Goal: Check status: Check status

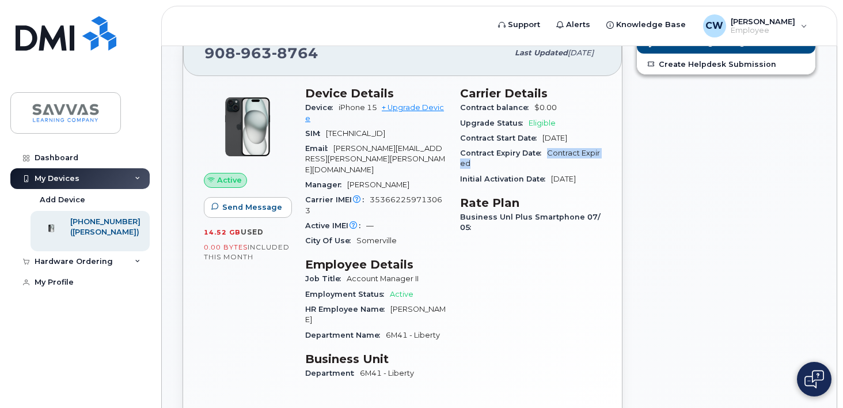
scroll to position [55, 0]
click at [558, 149] on span "Contract Expired" at bounding box center [530, 158] width 140 height 19
click at [551, 159] on div "Contract Expiry Date Contract Expired" at bounding box center [530, 159] width 141 height 26
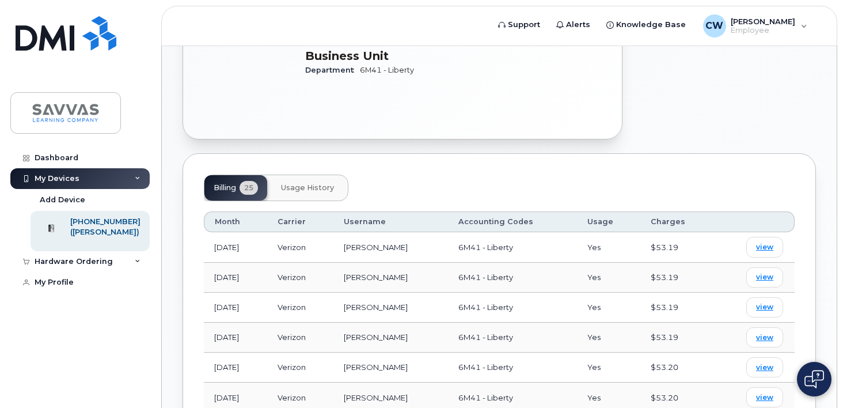
click at [328, 183] on span "Usage History" at bounding box center [307, 187] width 53 height 9
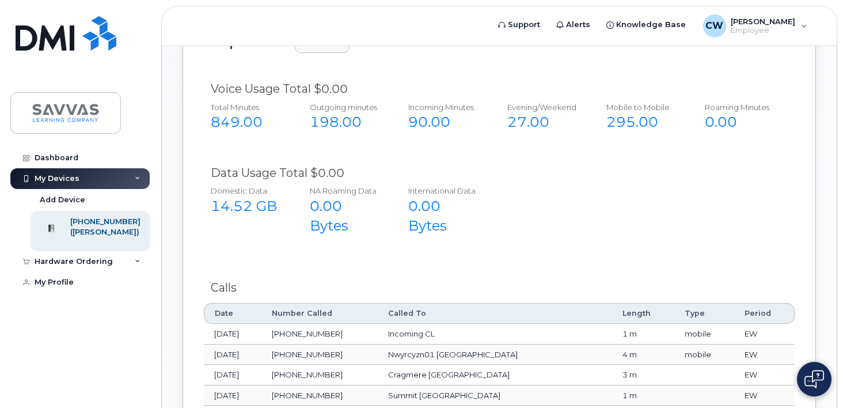
scroll to position [517, 0]
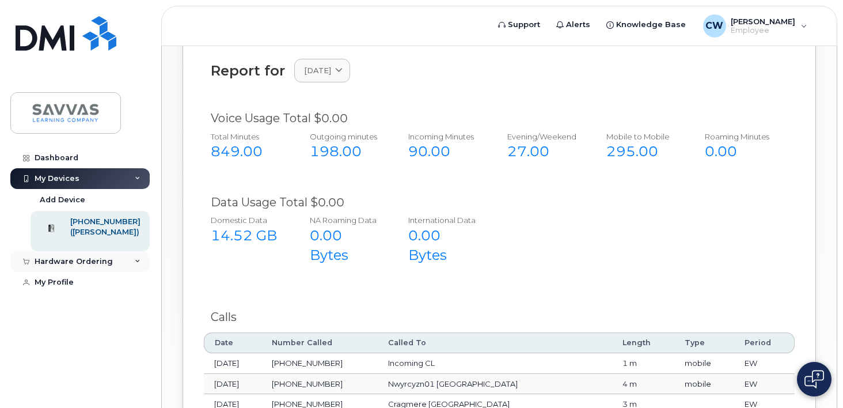
click at [138, 264] on icon at bounding box center [138, 262] width 6 height 6
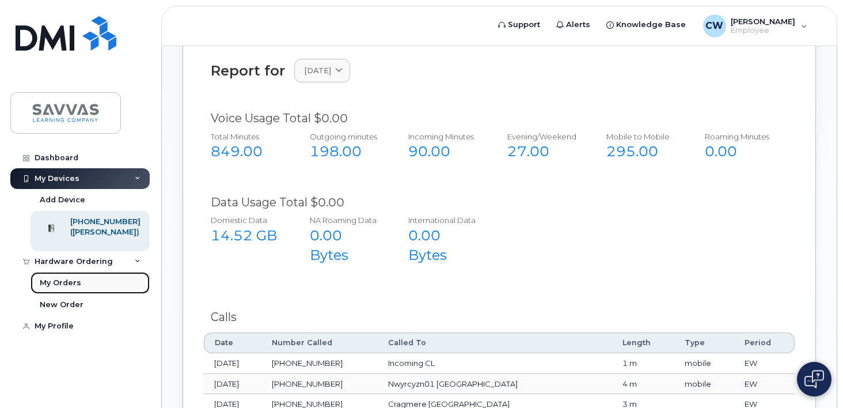
click at [127, 284] on link "My Orders" at bounding box center [90, 283] width 119 height 22
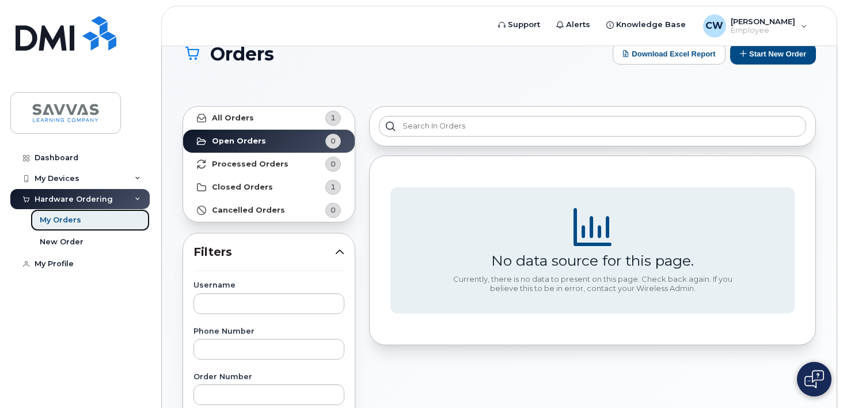
scroll to position [25, 0]
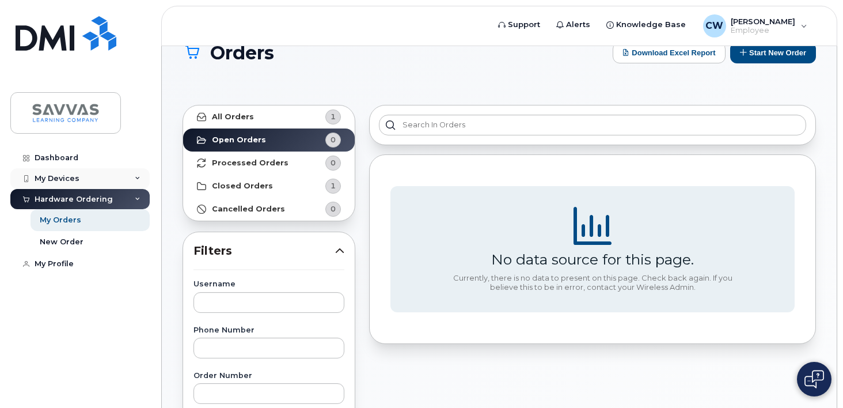
click at [100, 177] on div "My Devices" at bounding box center [79, 178] width 139 height 21
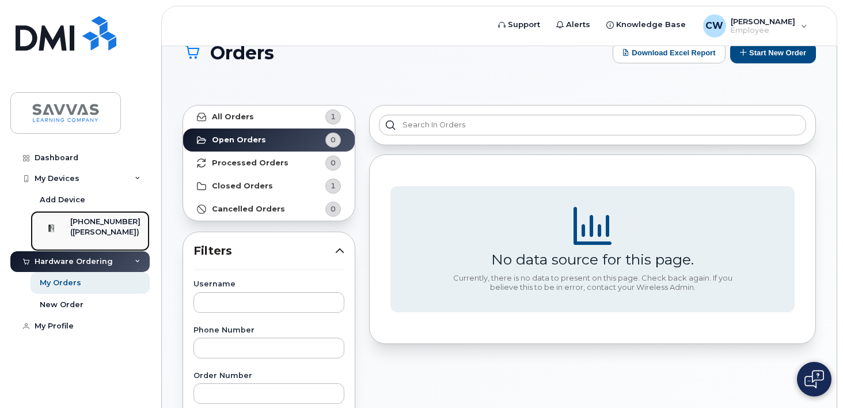
click at [85, 230] on div "([PERSON_NAME])" at bounding box center [105, 232] width 70 height 10
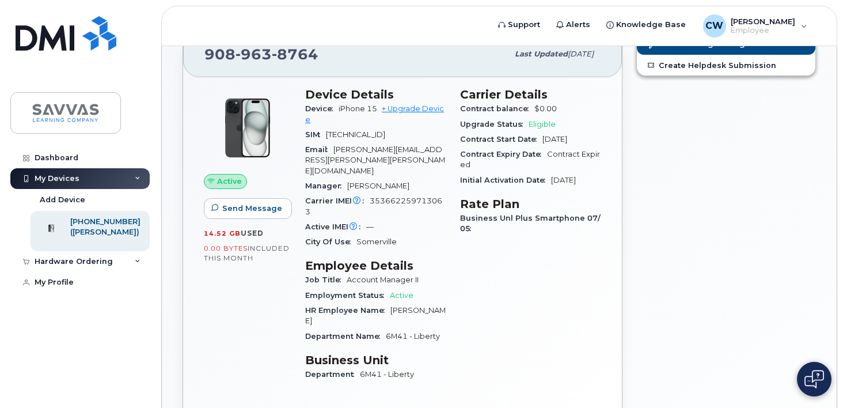
scroll to position [54, 0]
click at [403, 110] on link "+ Upgrade Device" at bounding box center [374, 113] width 139 height 19
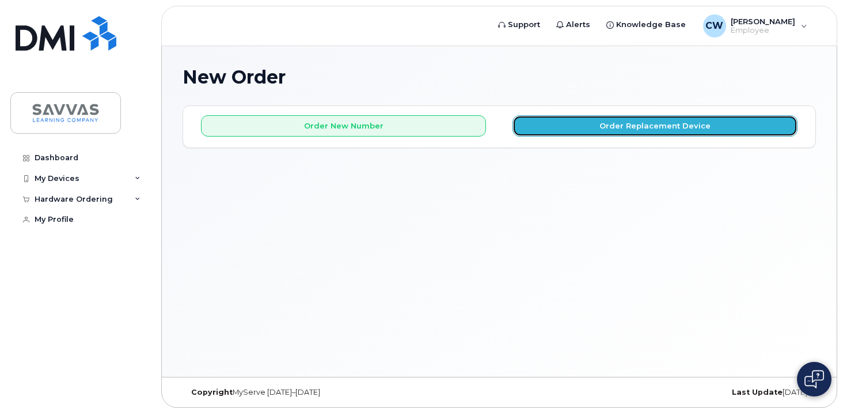
click at [557, 125] on button "Order Replacement Device" at bounding box center [655, 125] width 285 height 21
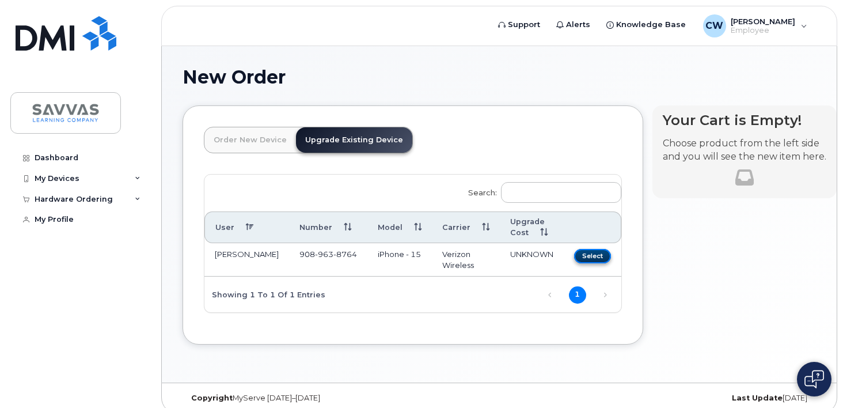
click at [574, 257] on button "Select" at bounding box center [592, 256] width 37 height 14
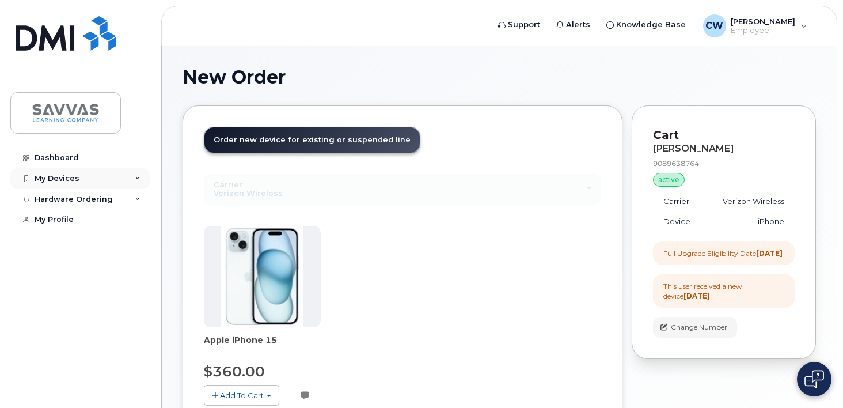
click at [64, 180] on div "My Devices" at bounding box center [57, 178] width 45 height 9
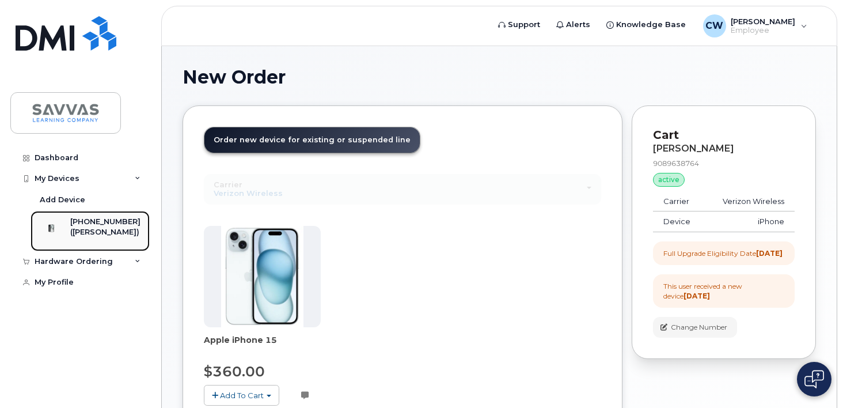
click at [92, 234] on div "([PERSON_NAME])" at bounding box center [105, 232] width 70 height 10
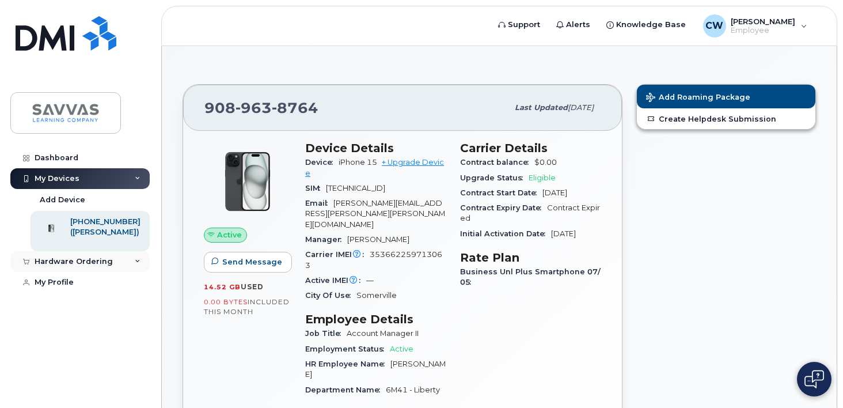
click at [135, 264] on icon at bounding box center [138, 262] width 6 height 6
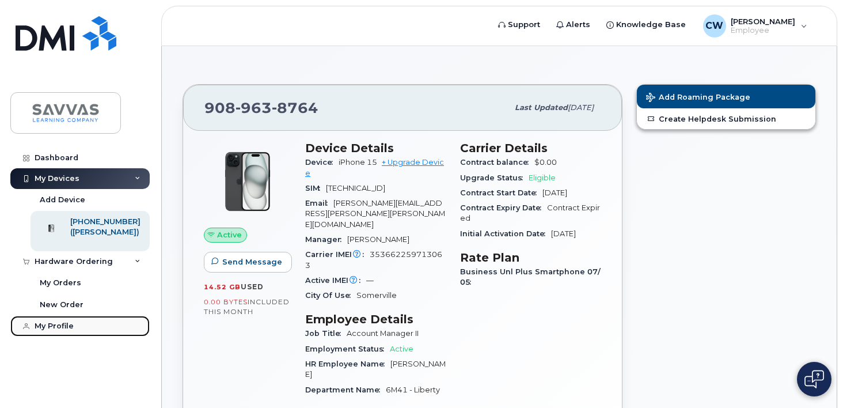
click at [67, 331] on div "My Profile" at bounding box center [54, 325] width 39 height 9
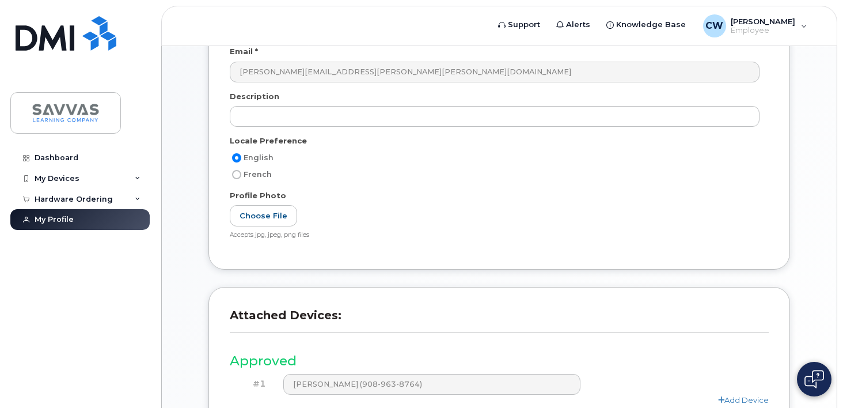
scroll to position [276, 0]
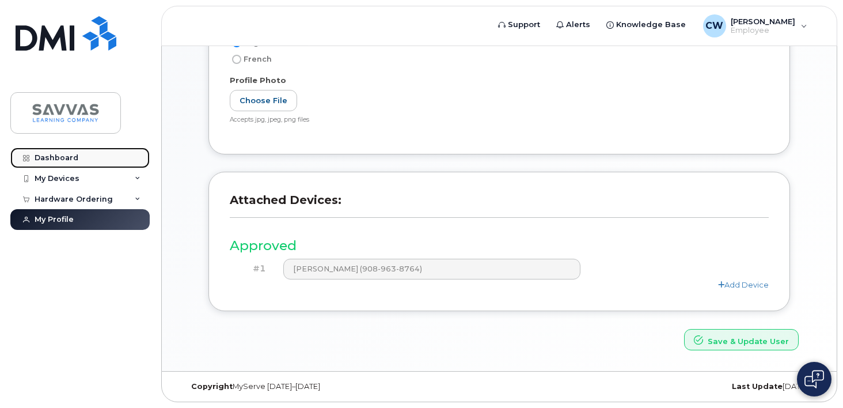
click at [63, 161] on div "Dashboard" at bounding box center [57, 157] width 44 height 9
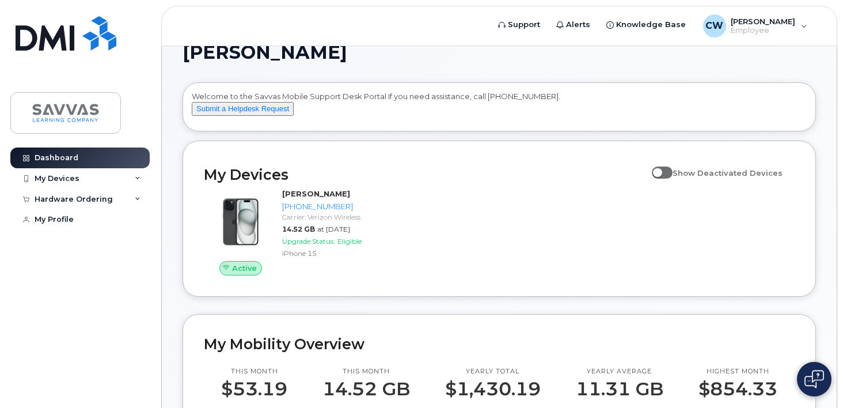
scroll to position [33, 0]
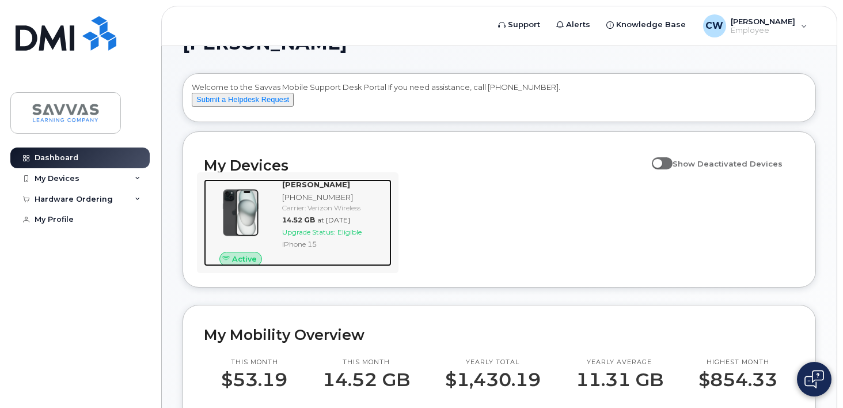
click at [318, 203] on div "[PHONE_NUMBER]" at bounding box center [334, 197] width 105 height 11
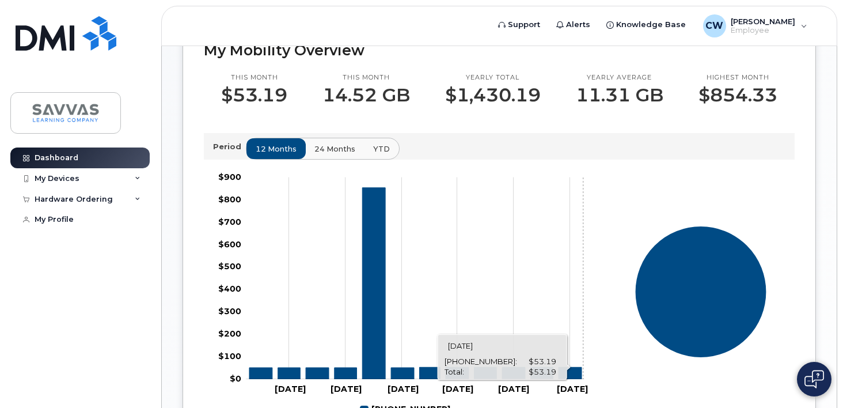
scroll to position [287, 0]
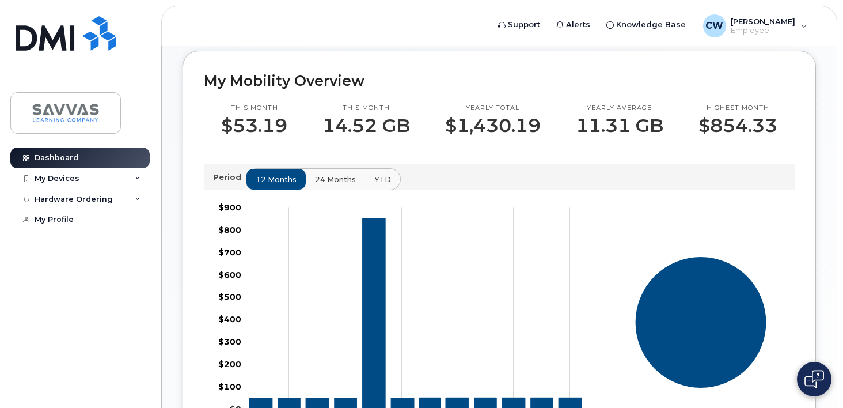
click at [322, 185] on span "24 months" at bounding box center [335, 179] width 41 height 11
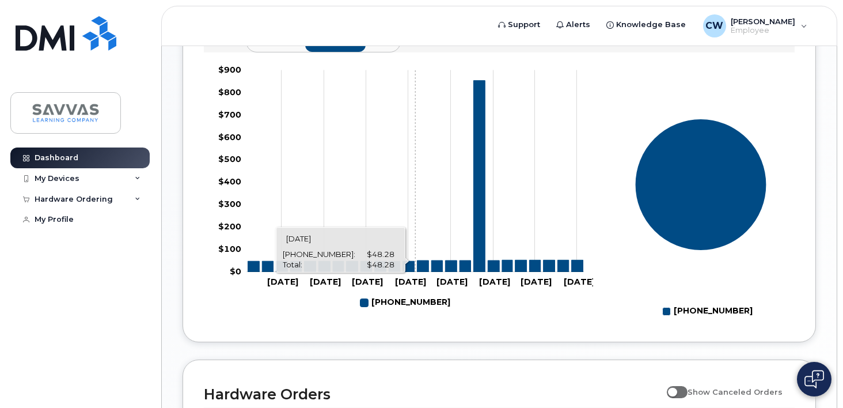
scroll to position [425, 0]
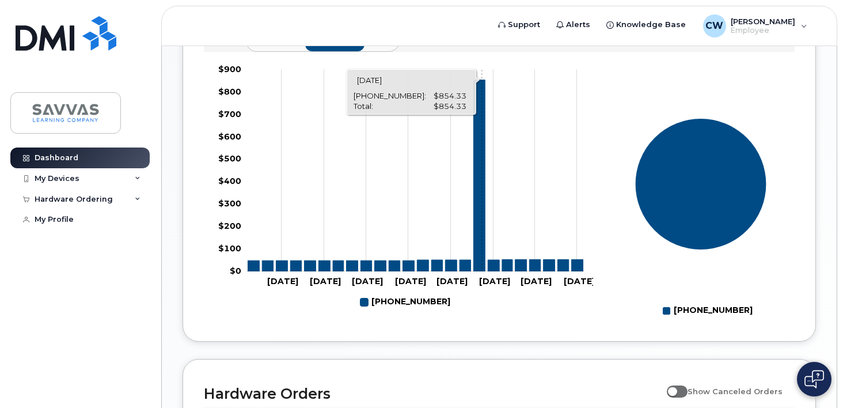
click at [481, 244] on icon "908-963-8764" at bounding box center [479, 175] width 12 height 191
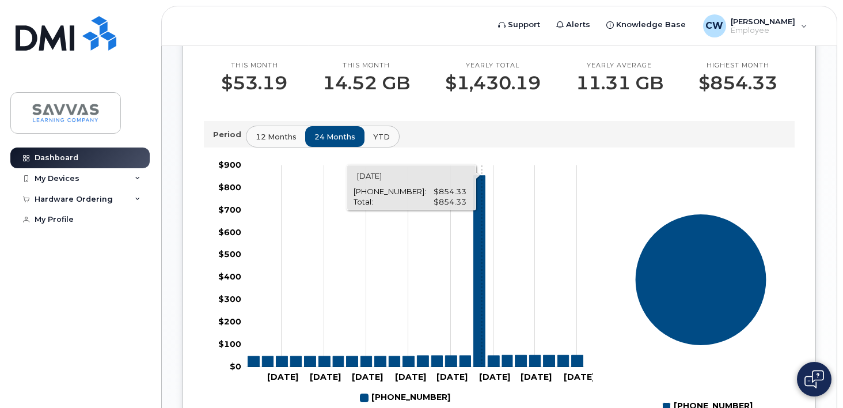
scroll to position [321, 0]
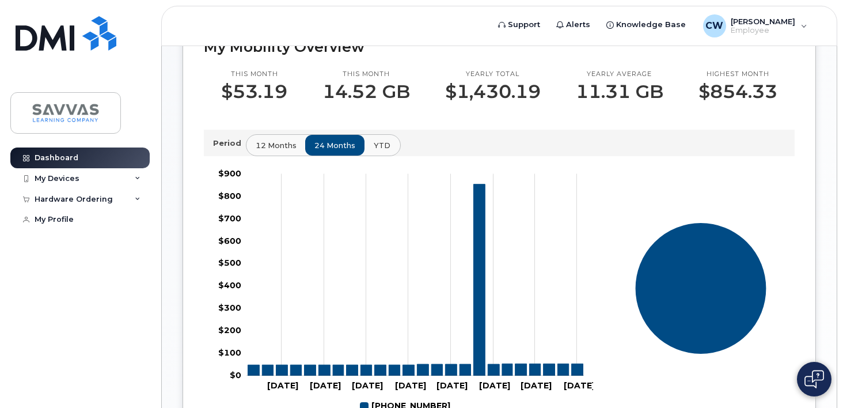
click at [370, 155] on button "YTD" at bounding box center [382, 145] width 36 height 21
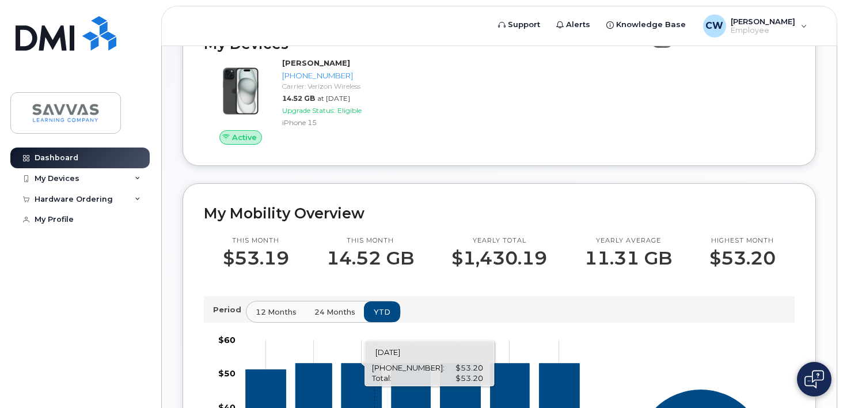
scroll to position [157, 0]
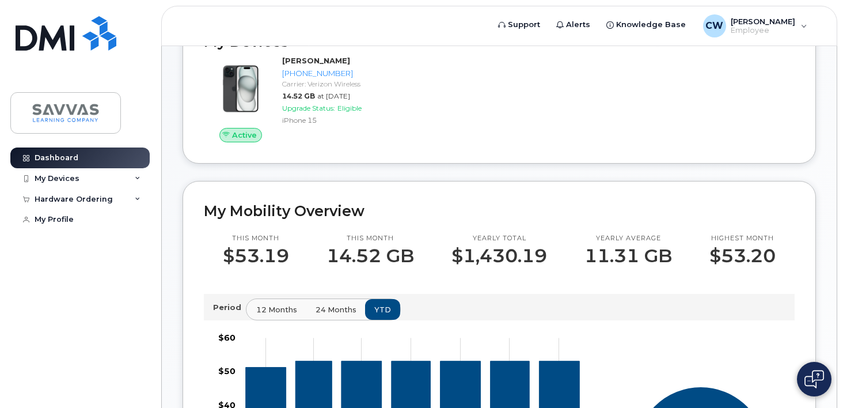
click at [274, 320] on button "12 months" at bounding box center [276, 309] width 60 height 21
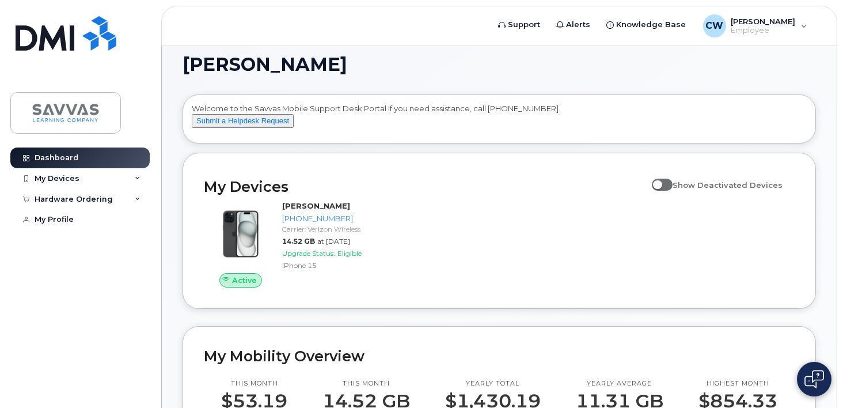
scroll to position [12, 0]
click at [68, 179] on div "My Devices" at bounding box center [57, 178] width 45 height 9
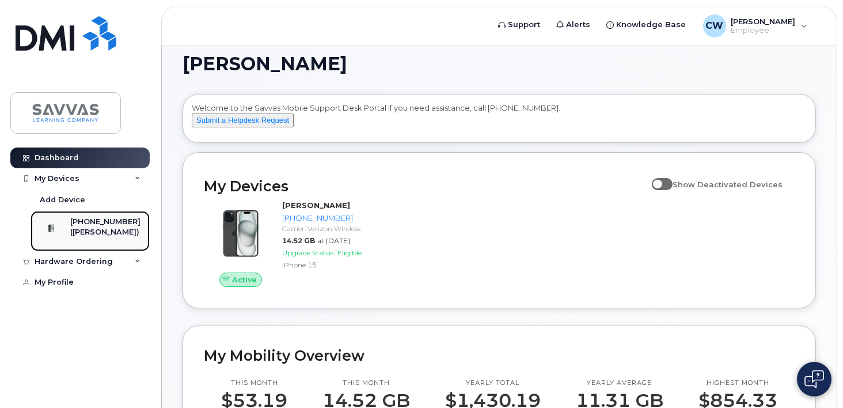
click at [107, 237] on div "([PERSON_NAME])" at bounding box center [105, 232] width 70 height 10
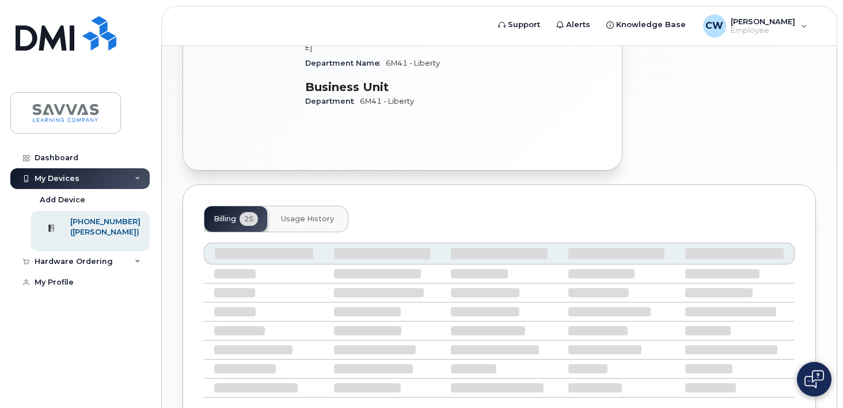
scroll to position [325, 0]
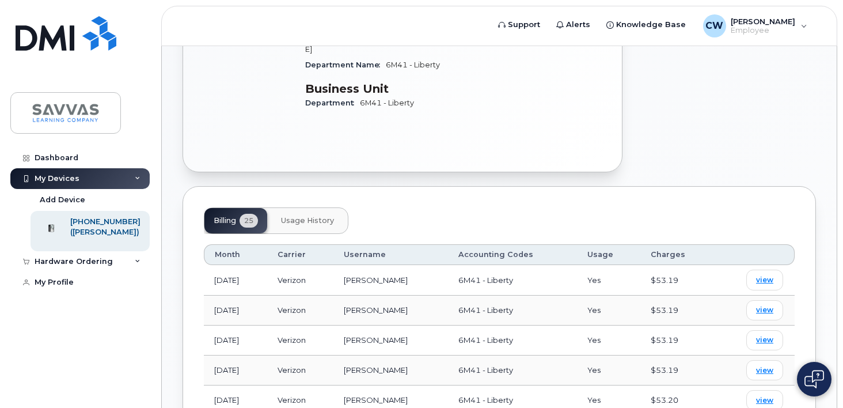
click at [307, 216] on span "Usage History" at bounding box center [307, 220] width 53 height 9
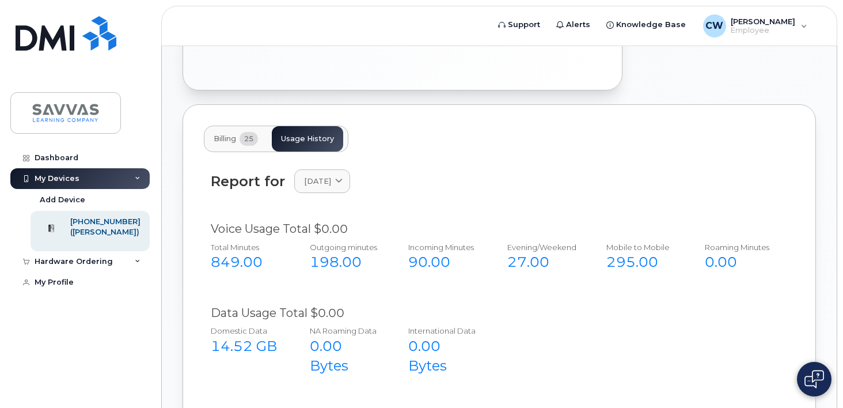
scroll to position [408, 0]
click at [323, 168] on link "July 2025" at bounding box center [322, 180] width 56 height 24
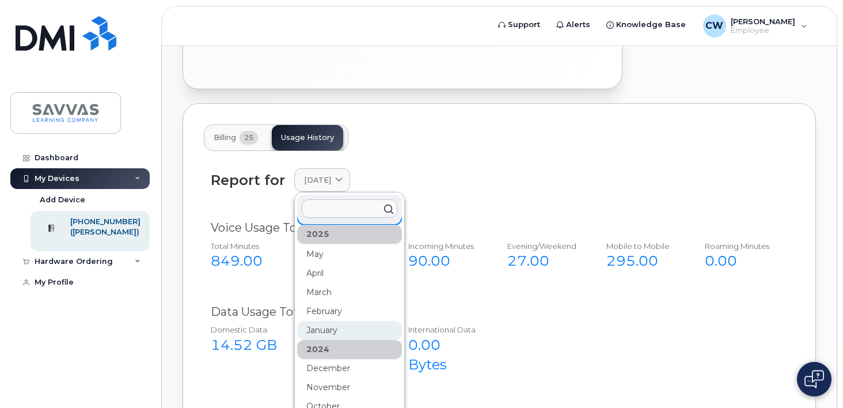
scroll to position [44, 0]
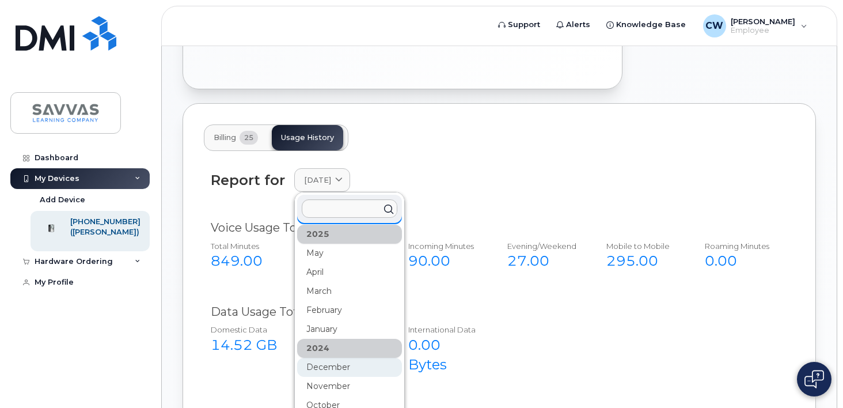
click at [359, 358] on div "December" at bounding box center [349, 367] width 105 height 19
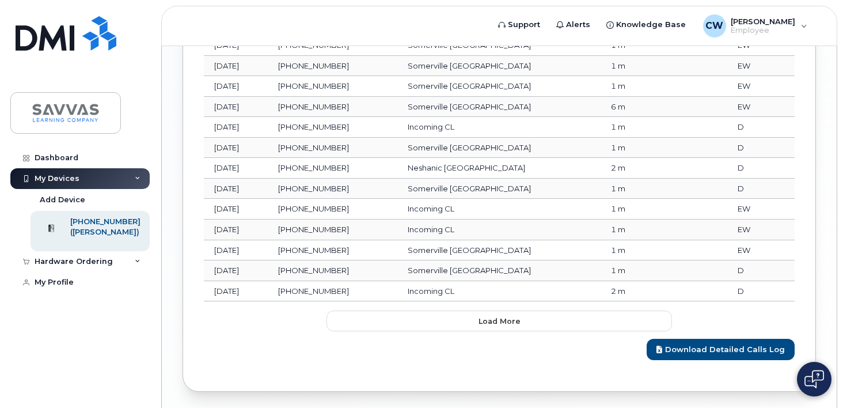
scroll to position [1084, 0]
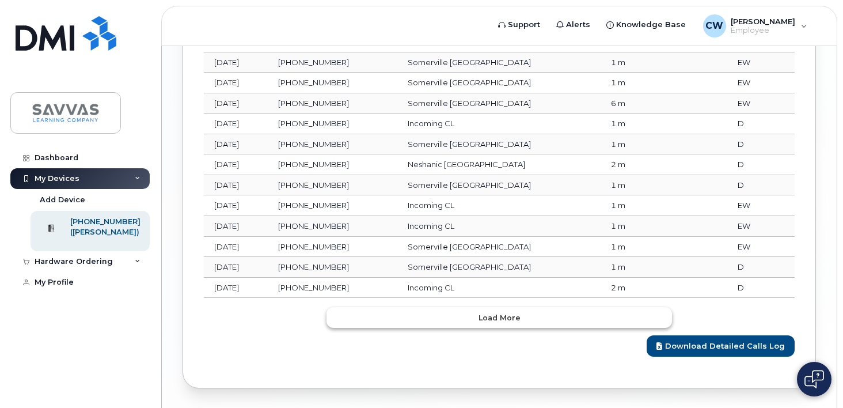
click at [558, 310] on button "Load more" at bounding box center [500, 317] width 346 height 21
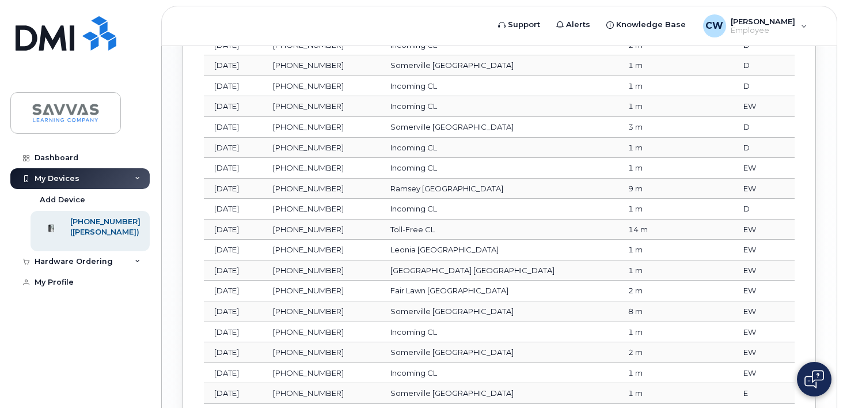
scroll to position [1624, 0]
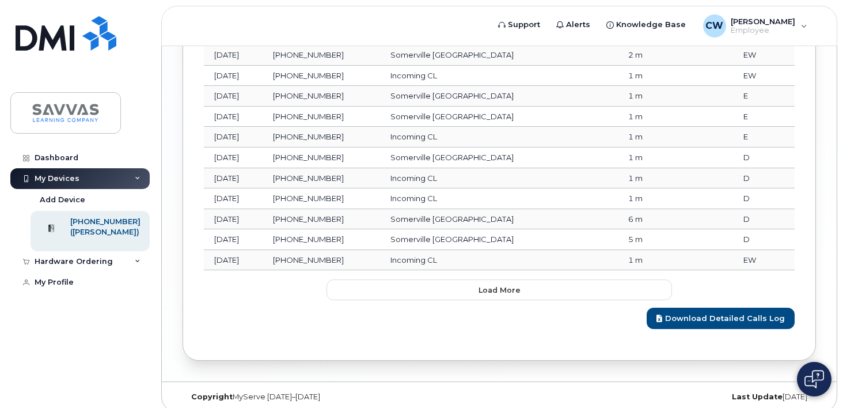
click at [536, 300] on div "Download Detailed Calls Log" at bounding box center [499, 314] width 591 height 29
click at [533, 300] on div "Download Detailed Calls Log" at bounding box center [499, 314] width 591 height 29
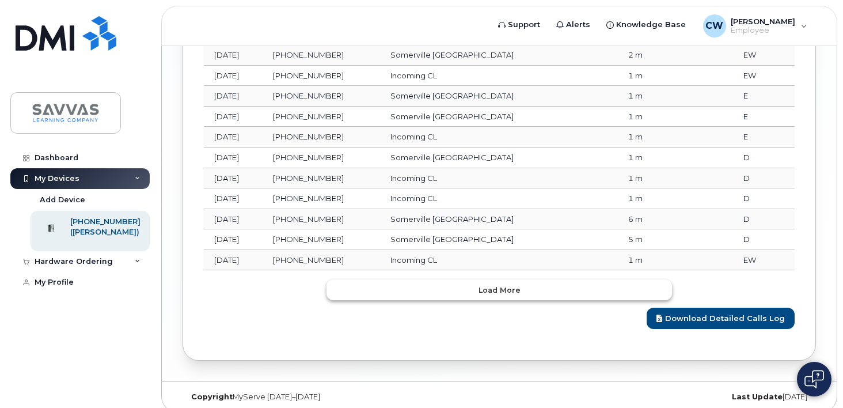
click at [522, 284] on button "Load more" at bounding box center [500, 289] width 346 height 21
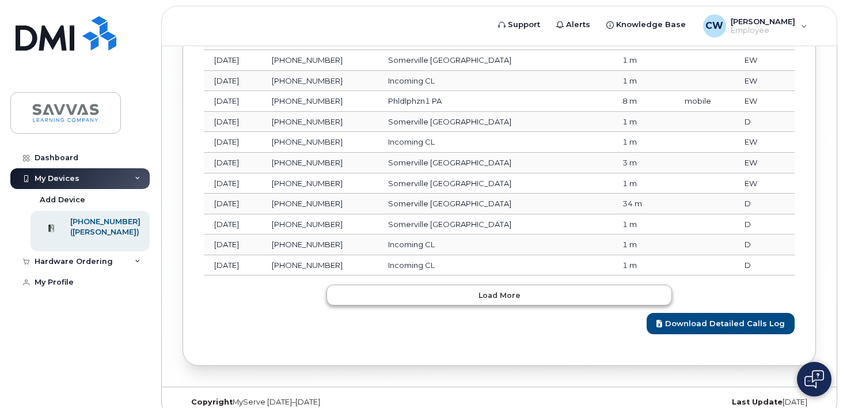
scroll to position [2136, 0]
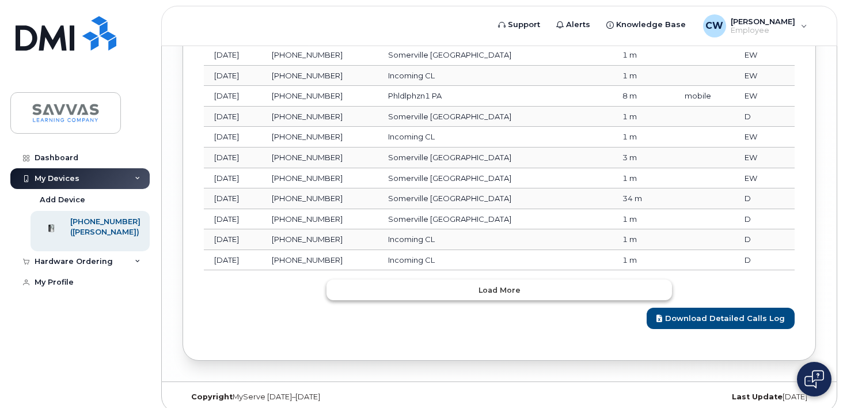
click at [511, 286] on button "Load more" at bounding box center [500, 289] width 346 height 21
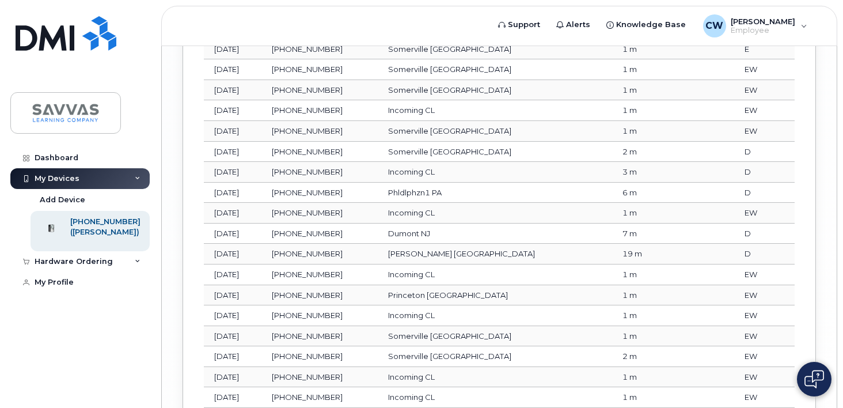
scroll to position [2648, 0]
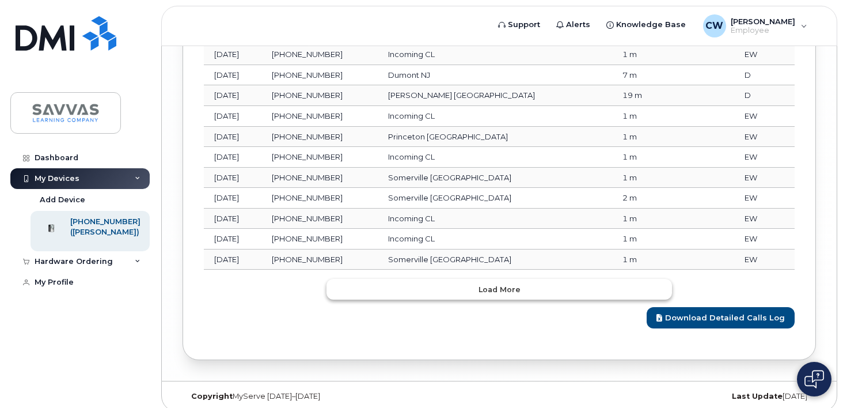
click at [509, 284] on span "Load more" at bounding box center [500, 289] width 42 height 11
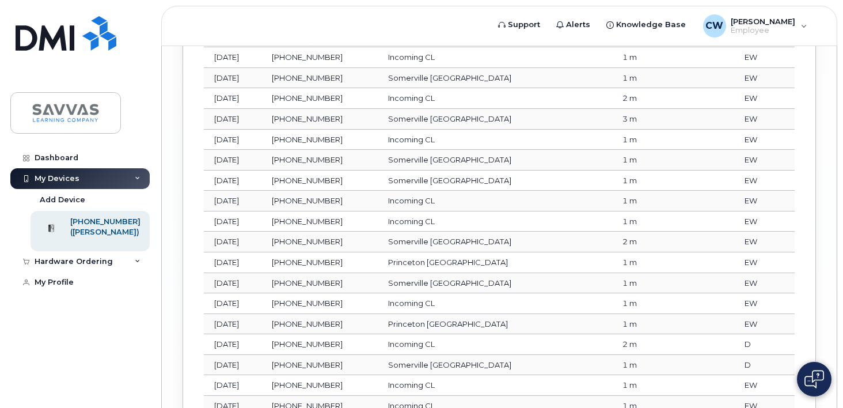
scroll to position [3160, 0]
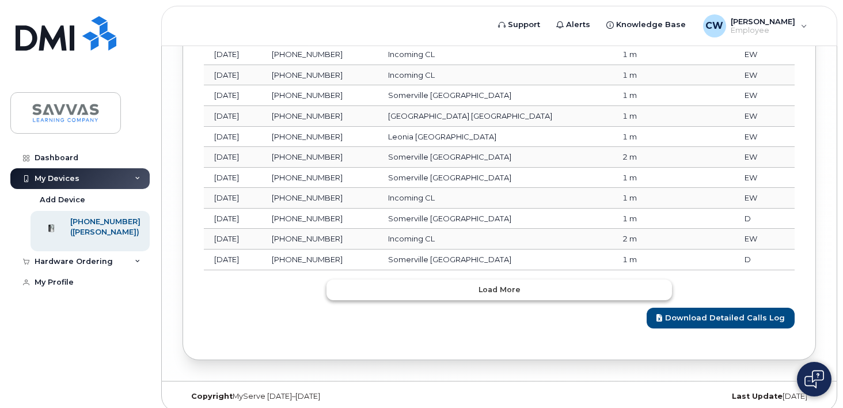
click at [510, 287] on button "Load more" at bounding box center [500, 289] width 346 height 21
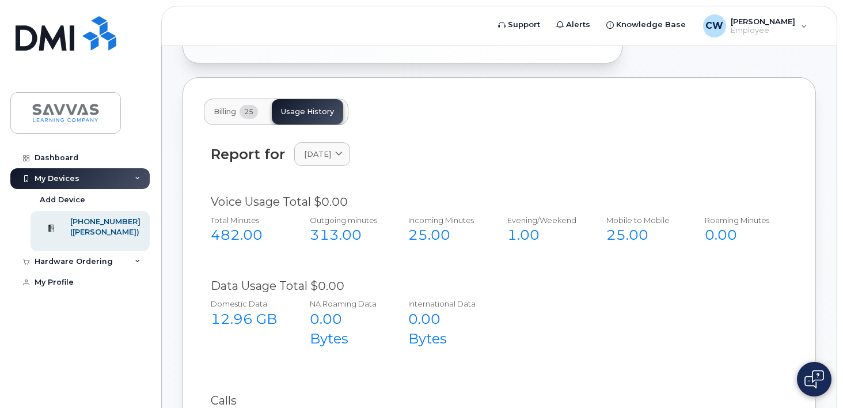
scroll to position [428, 0]
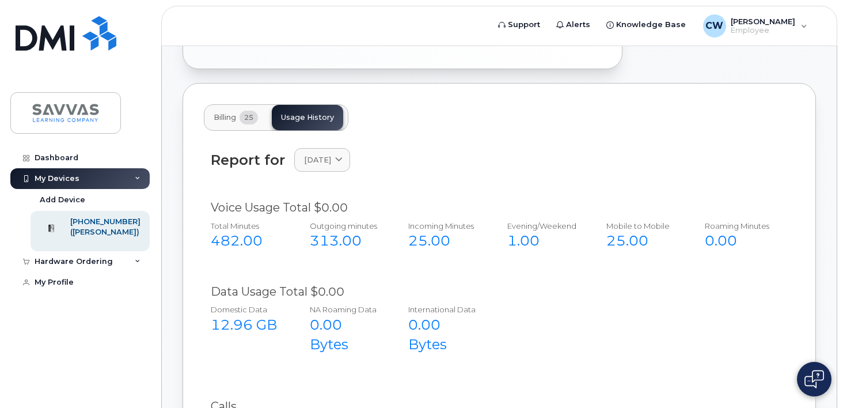
click at [247, 111] on span "25" at bounding box center [249, 118] width 18 height 14
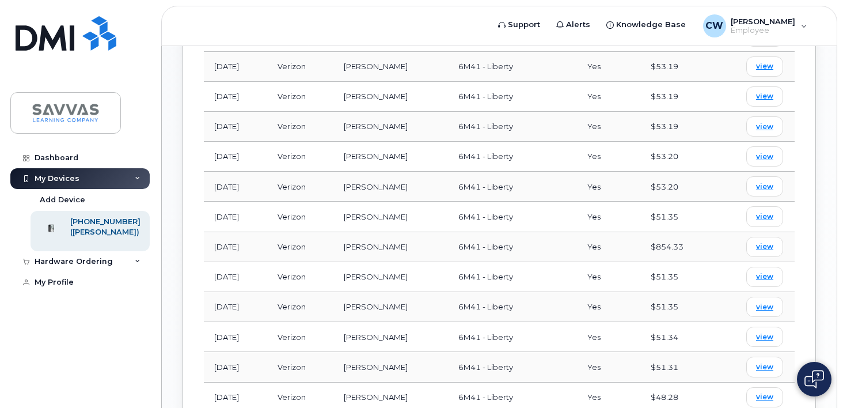
scroll to position [566, 0]
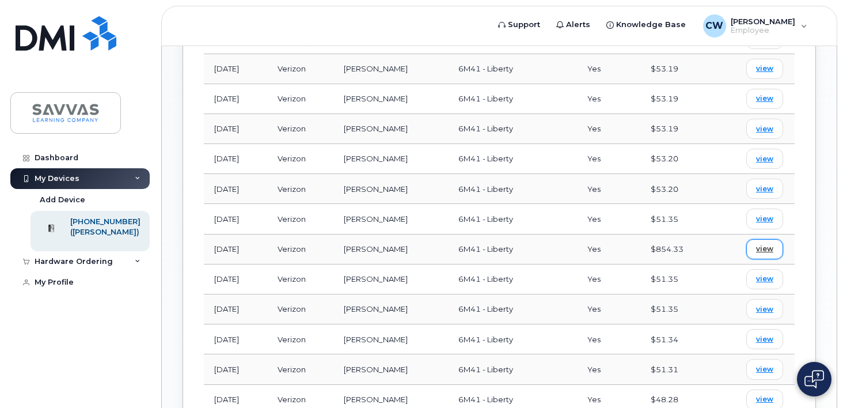
click at [761, 244] on span "view" at bounding box center [764, 249] width 17 height 10
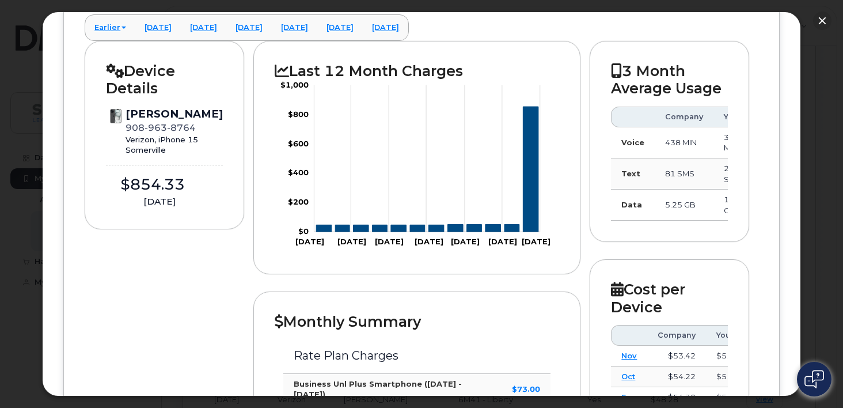
scroll to position [0, 0]
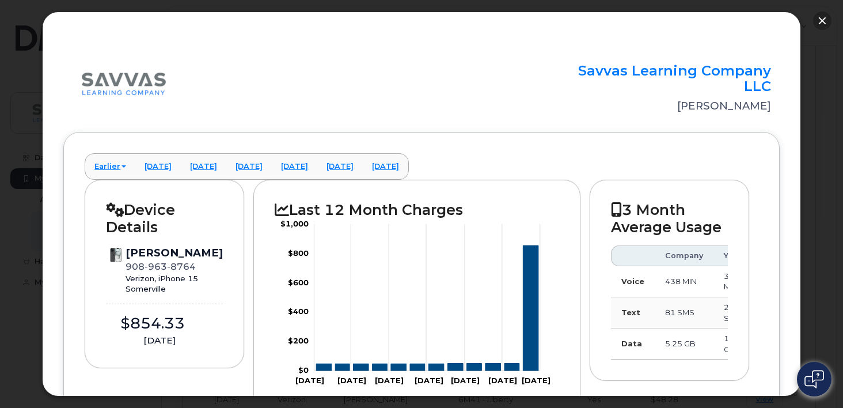
click at [826, 22] on button "button" at bounding box center [822, 21] width 18 height 18
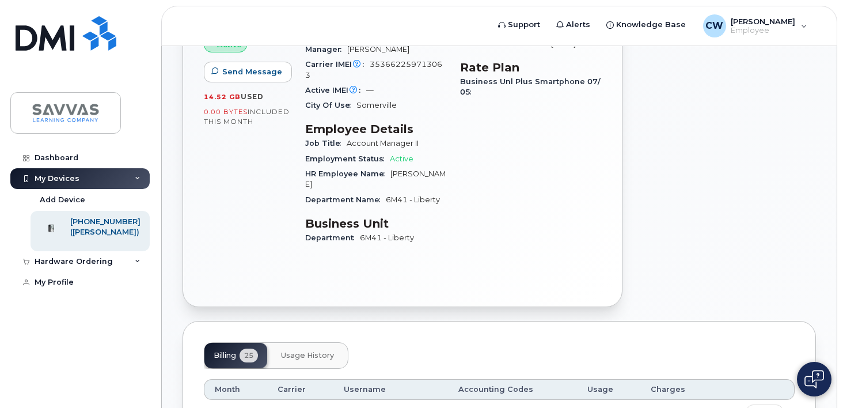
click at [310, 343] on button "Usage History" at bounding box center [307, 355] width 71 height 25
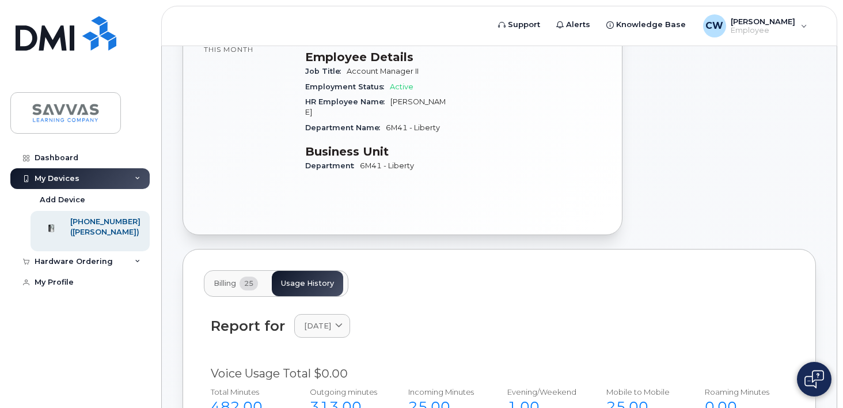
scroll to position [265, 0]
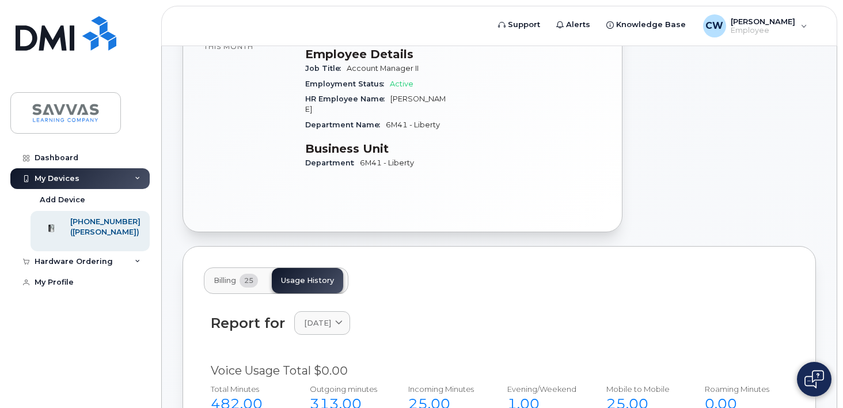
click at [242, 394] on div "482.00" at bounding box center [248, 404] width 74 height 20
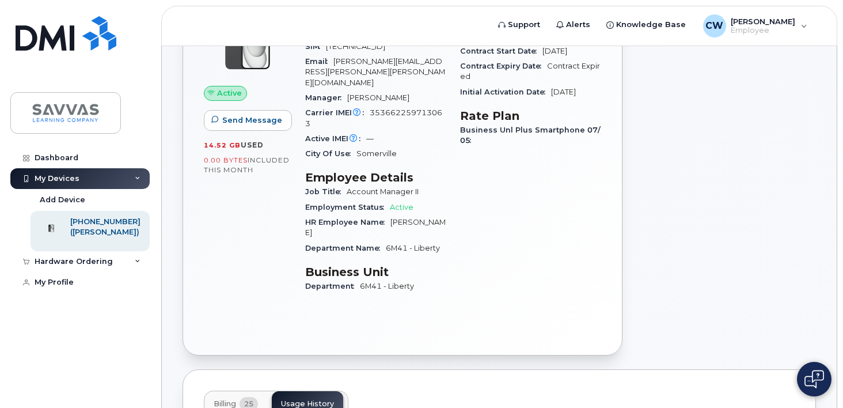
scroll to position [0, 0]
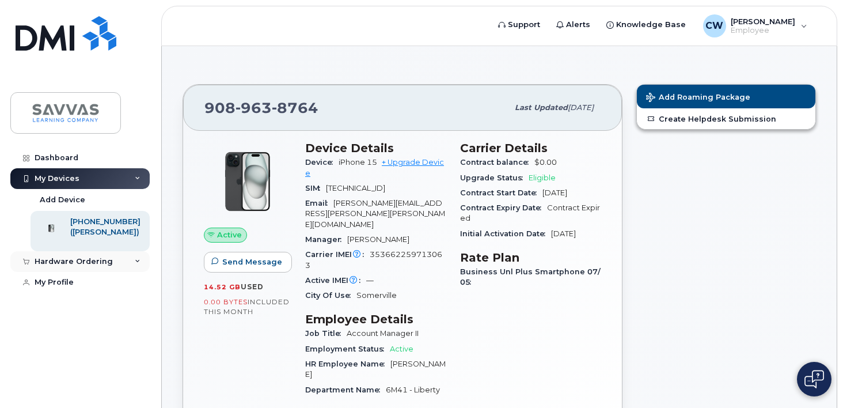
click at [71, 271] on div "Hardware Ordering" at bounding box center [79, 261] width 139 height 21
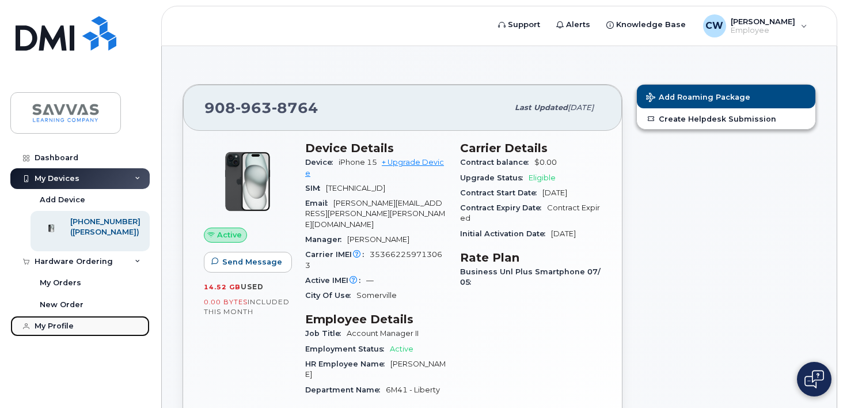
click at [57, 331] on div "My Profile" at bounding box center [54, 325] width 39 height 9
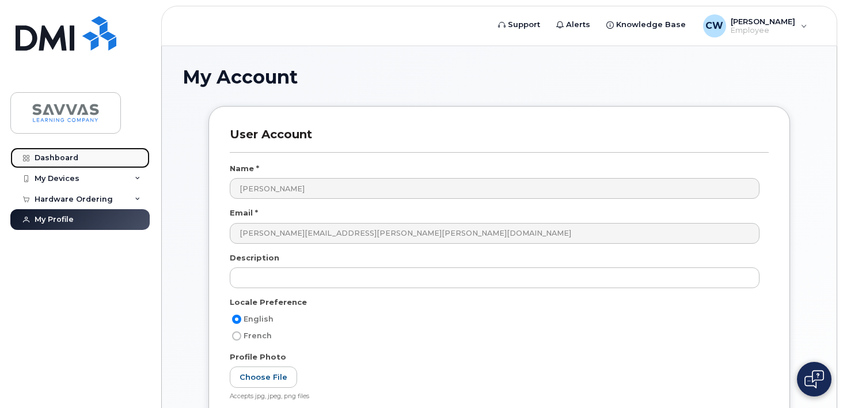
click at [86, 164] on link "Dashboard" at bounding box center [79, 157] width 139 height 21
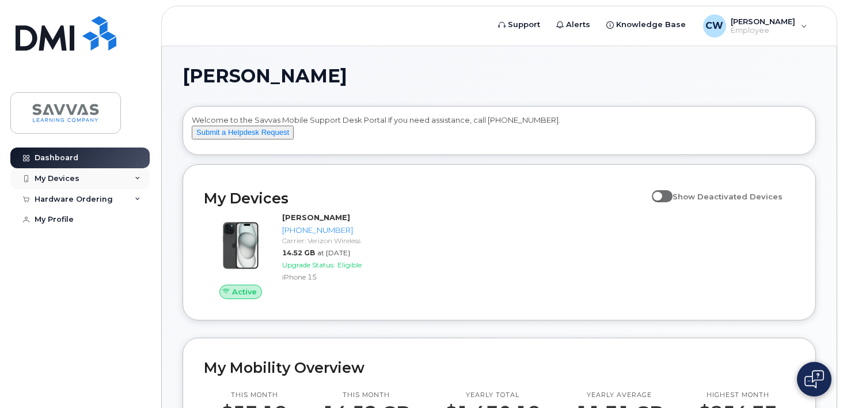
click at [42, 174] on div "My Devices" at bounding box center [57, 178] width 45 height 9
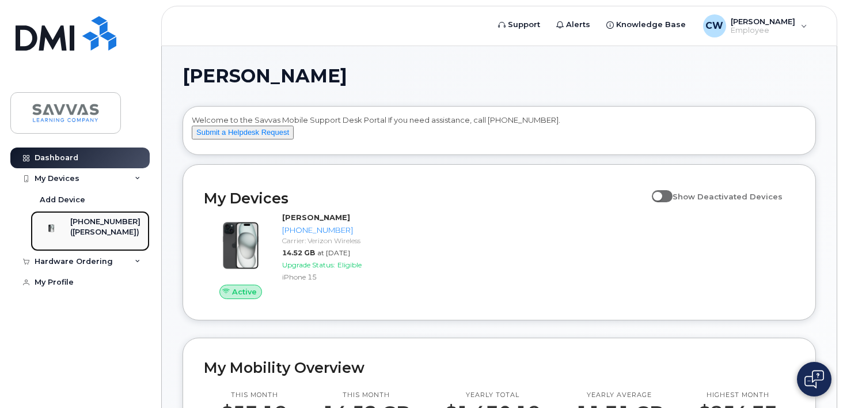
click at [107, 230] on div "([PERSON_NAME])" at bounding box center [105, 232] width 70 height 10
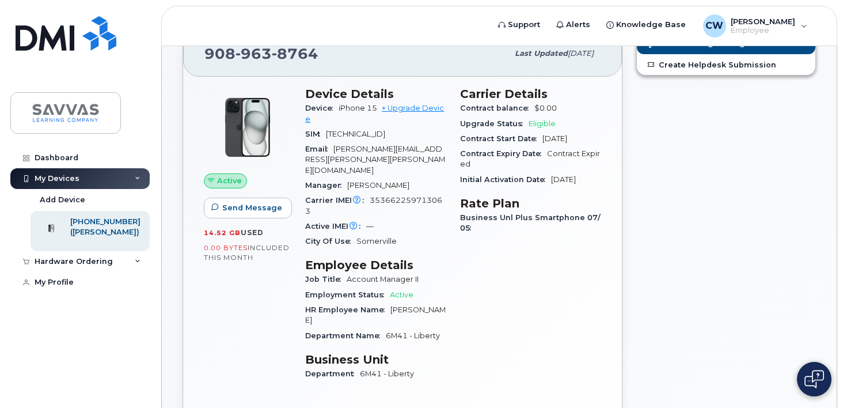
scroll to position [55, 0]
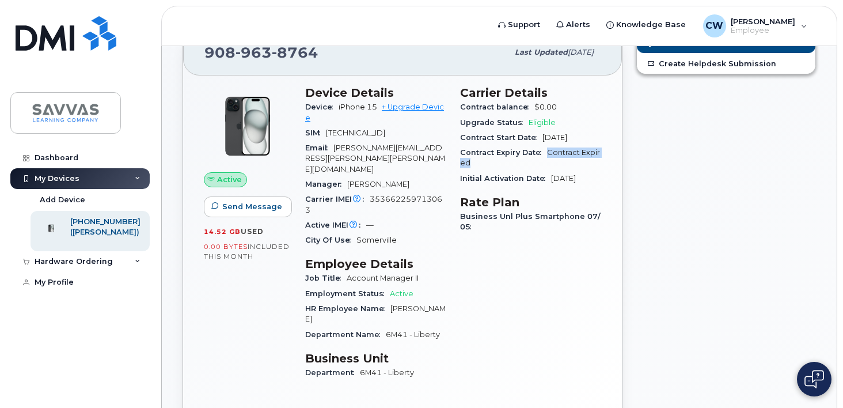
drag, startPoint x: 547, startPoint y: 155, endPoint x: 547, endPoint y: 164, distance: 8.7
click at [547, 164] on div "Contract Expiry Date Contract Expired" at bounding box center [530, 158] width 141 height 26
drag, startPoint x: 369, startPoint y: 199, endPoint x: 370, endPoint y: 191, distance: 8.1
click at [370, 192] on div "Carrier IMEI Carrier IMEI is reported during the last billing cycle or change o…" at bounding box center [375, 205] width 141 height 26
click at [133, 260] on div "Hardware Ordering" at bounding box center [79, 261] width 139 height 21
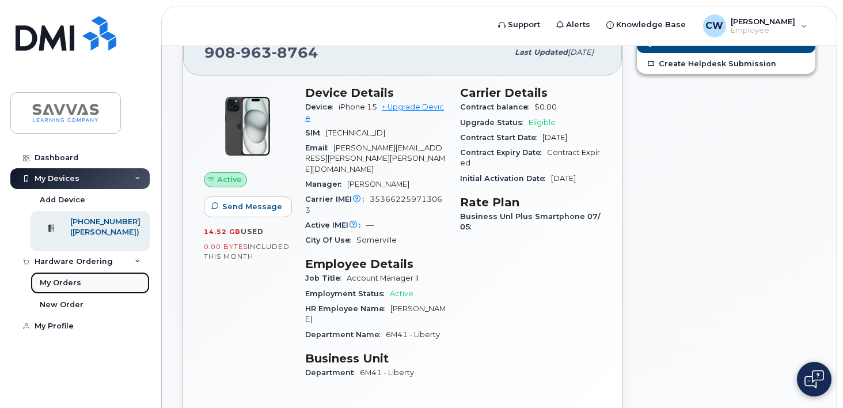
click at [119, 289] on link "My Orders" at bounding box center [90, 283] width 119 height 22
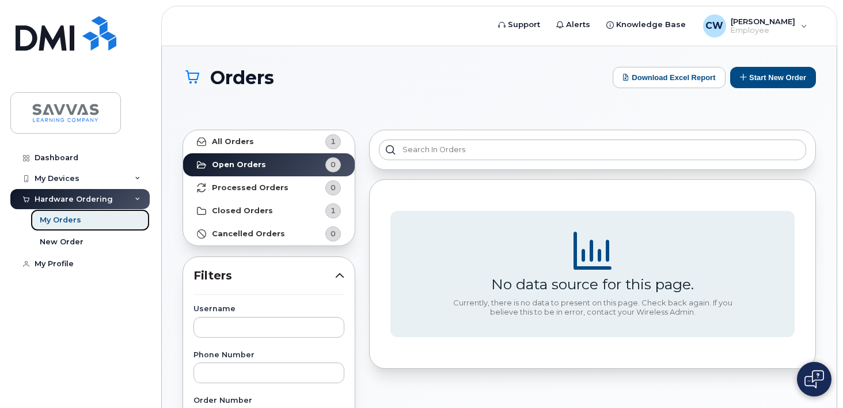
scroll to position [26, 0]
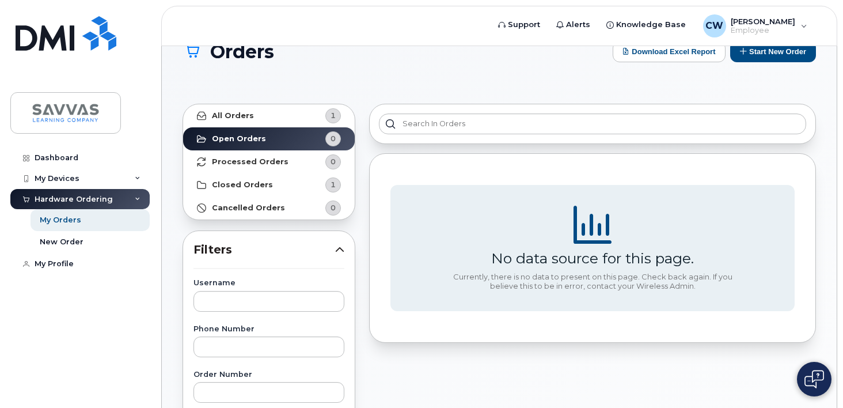
click at [268, 104] on div "All Orders 1 Open Orders 0 Processed Orders 0 Closed Orders 1 Cancelled Orders 0" at bounding box center [269, 162] width 173 height 116
click at [269, 118] on link "All Orders 1" at bounding box center [269, 115] width 172 height 23
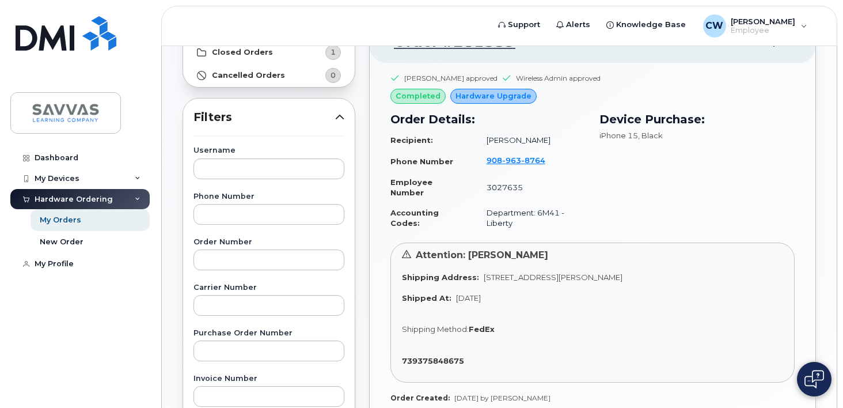
scroll to position [155, 0]
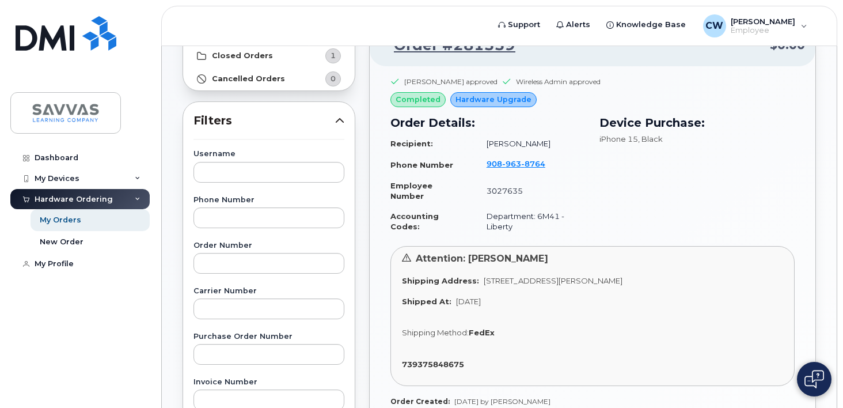
click at [481, 301] on span "Nov 19, 2024" at bounding box center [468, 301] width 25 height 9
click at [505, 299] on div "Shipped At: Nov 19, 2024" at bounding box center [592, 301] width 381 height 11
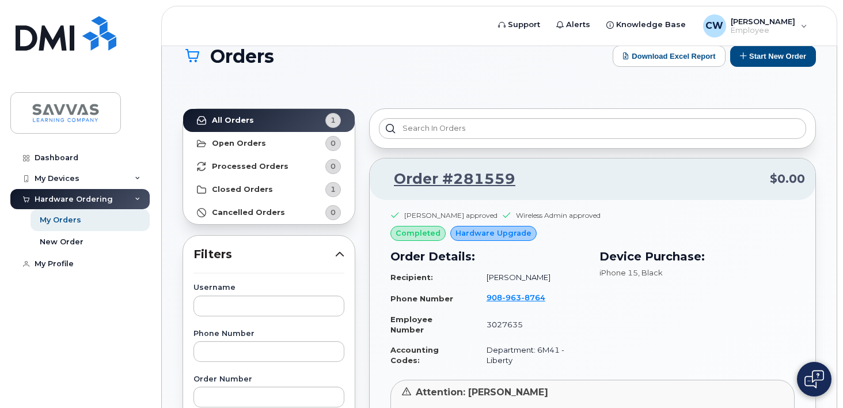
scroll to position [22, 0]
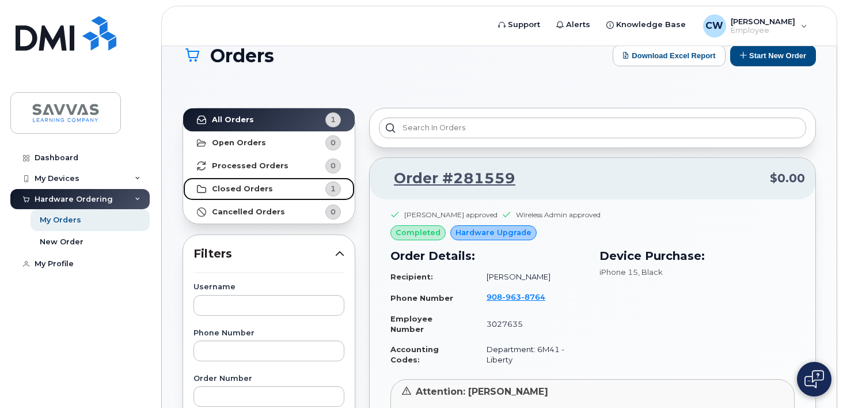
click at [319, 185] on span "1" at bounding box center [323, 188] width 35 height 15
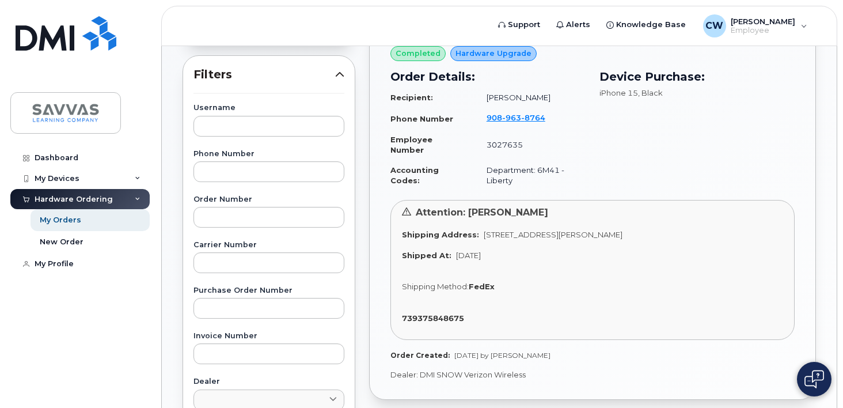
scroll to position [200, 0]
click at [62, 172] on div "My Devices" at bounding box center [79, 178] width 139 height 21
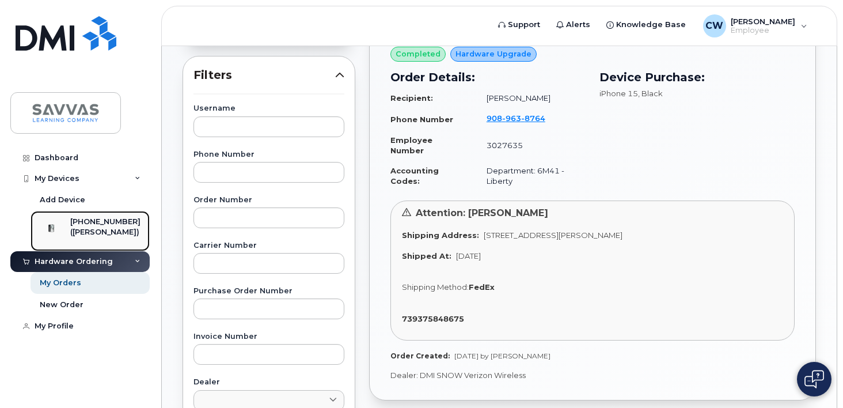
click at [95, 222] on div "[PHONE_NUMBER]" at bounding box center [105, 222] width 70 height 10
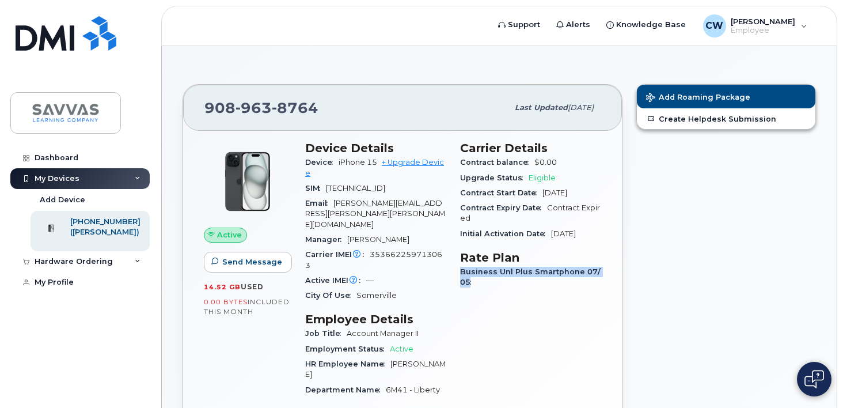
drag, startPoint x: 472, startPoint y: 280, endPoint x: 460, endPoint y: 271, distance: 15.2
click at [460, 271] on div "Carrier Details Contract balance $0.00 Upgrade Status Eligible Contract Start D…" at bounding box center [530, 292] width 155 height 317
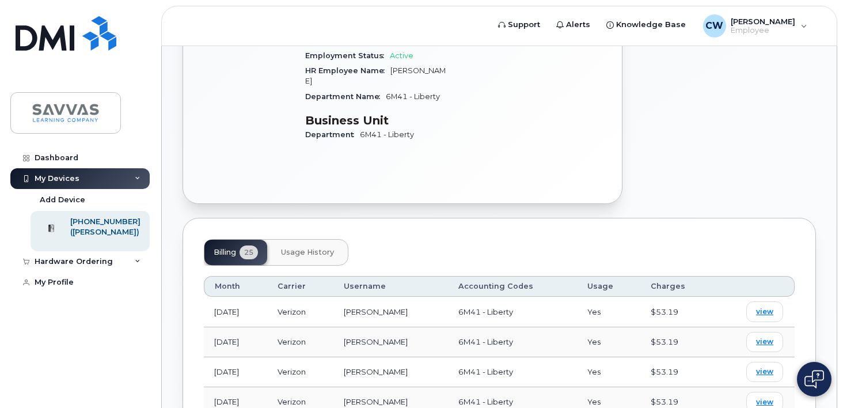
scroll to position [295, 0]
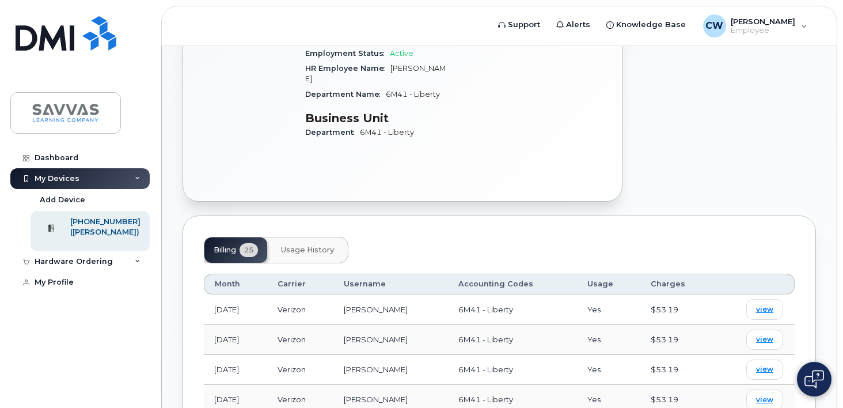
click at [328, 244] on button "Usage History" at bounding box center [307, 249] width 71 height 25
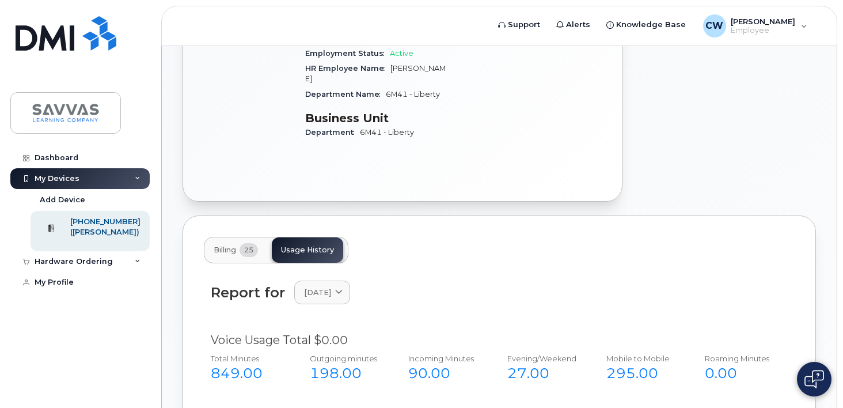
click at [228, 245] on span "Billing" at bounding box center [225, 249] width 22 height 9
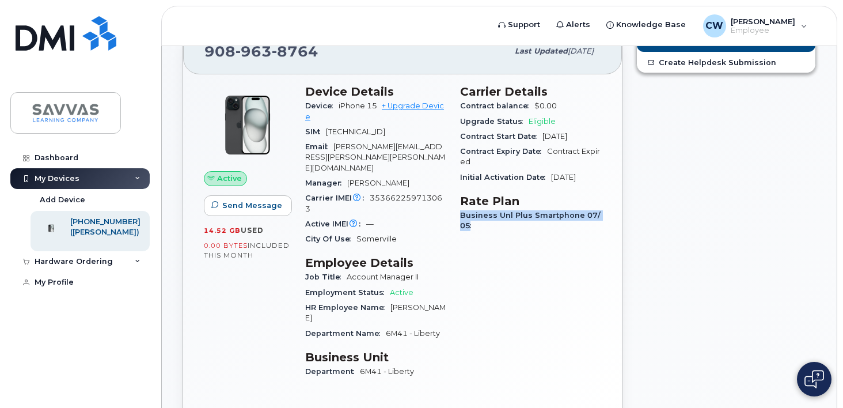
scroll to position [52, 0]
